Goal: Transaction & Acquisition: Purchase product/service

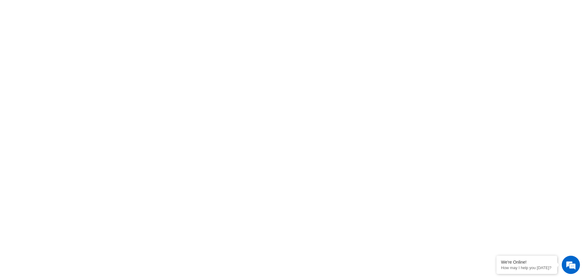
click at [174, 0] on html "LITHIUM - LONG TRAVEL 29ER ENDURO MTB – [PERSON_NAME] Bikes We're Online! How m…" at bounding box center [291, 0] width 583 height 0
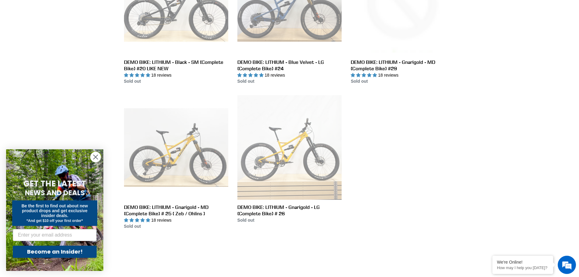
scroll to position [395, 0]
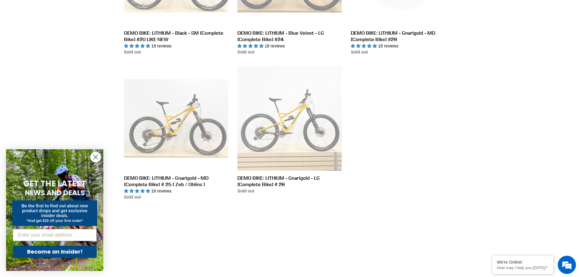
click at [97, 154] on circle "Close dialog" at bounding box center [96, 157] width 10 height 10
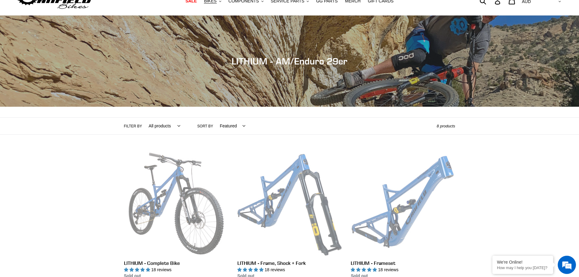
scroll to position [0, 0]
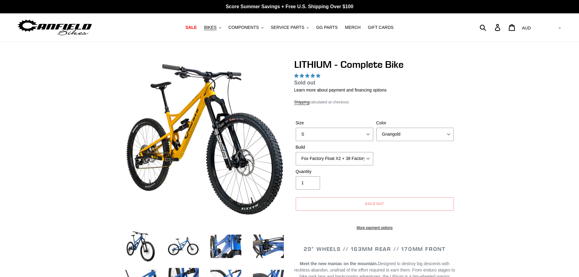
select select "highest-rating"
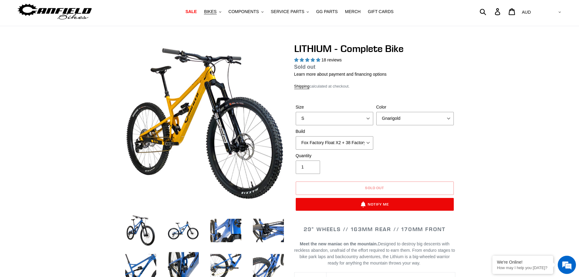
scroll to position [30, 0]
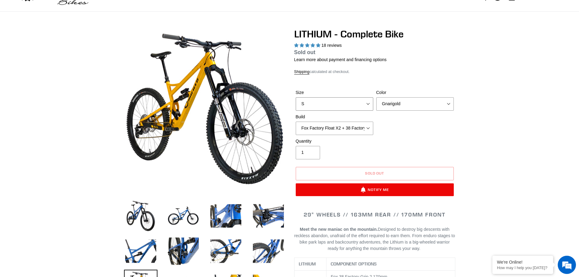
click at [363, 101] on select "S M L XL" at bounding box center [334, 103] width 77 height 13
click at [395, 75] on div "LITHIUM - Complete Bike 18 reviews Regular price Sold out Sale price $7,268.00 …" at bounding box center [374, 115] width 161 height 174
